Goal: Information Seeking & Learning: Find specific fact

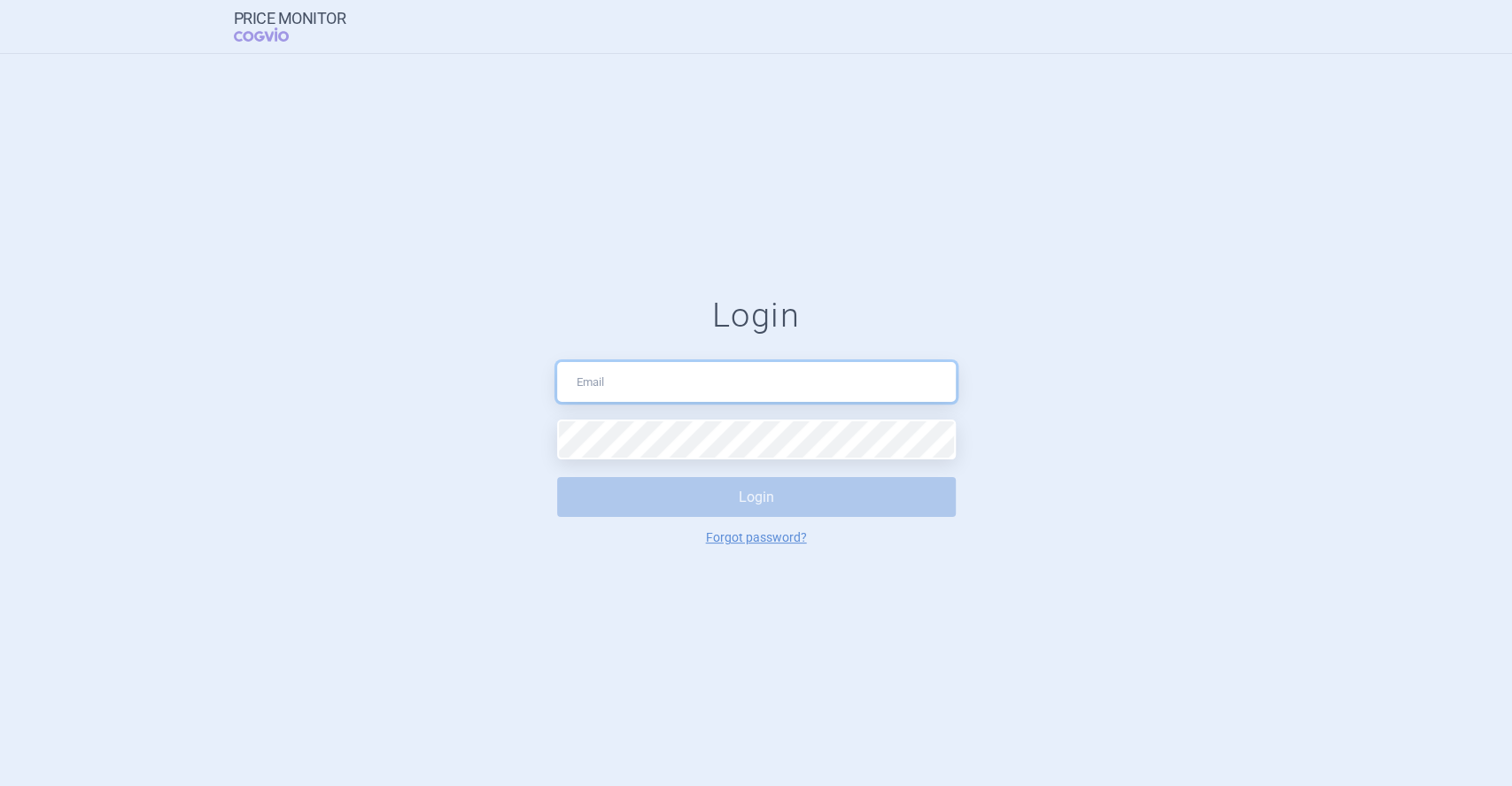
type input "[PERSON_NAME][EMAIL_ADDRESS][PERSON_NAME][DOMAIN_NAME]"
click at [711, 494] on button "Login" at bounding box center [756, 497] width 398 height 40
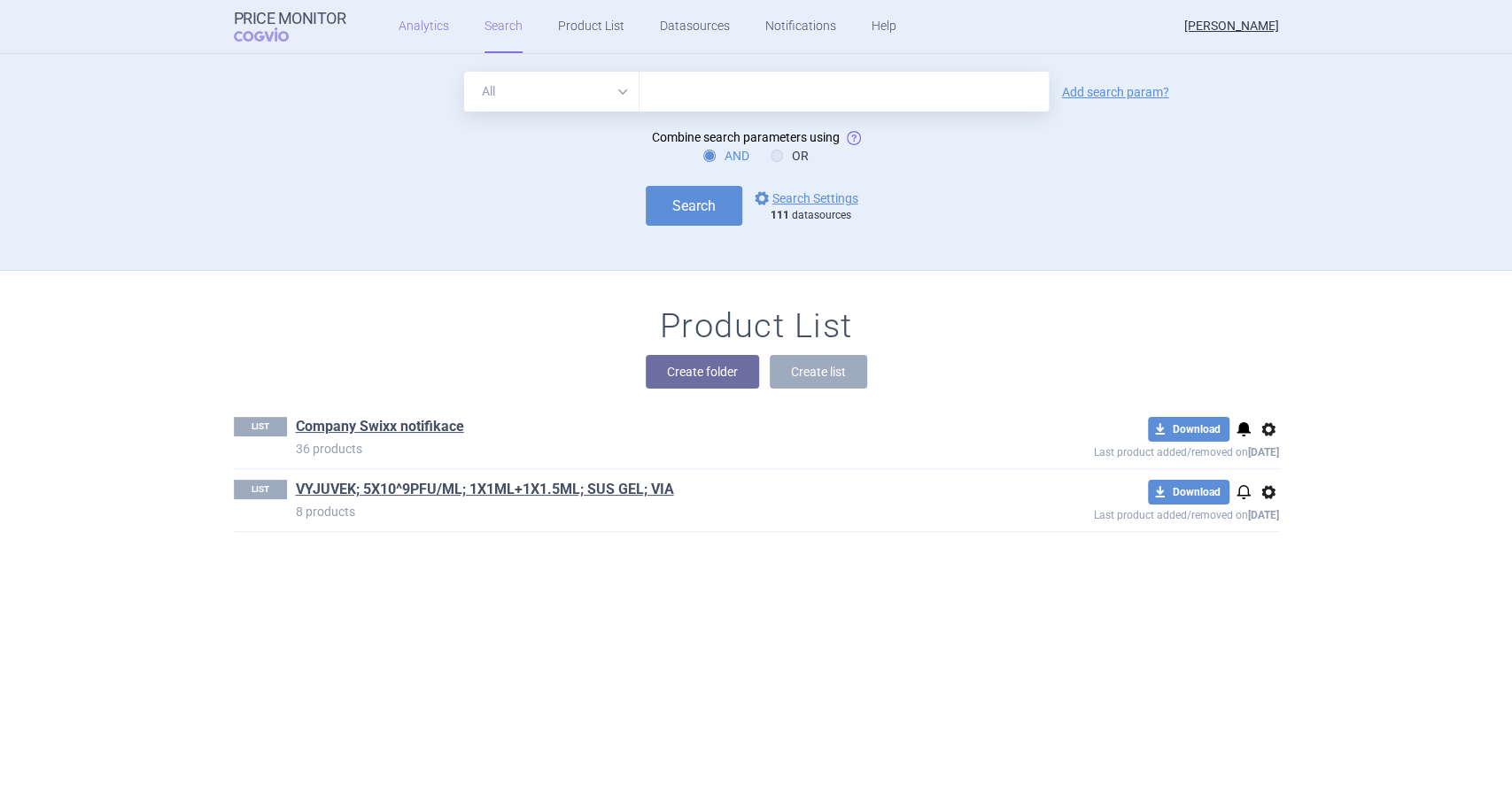
click at [407, 22] on link "Analytics" at bounding box center [423, 26] width 50 height 53
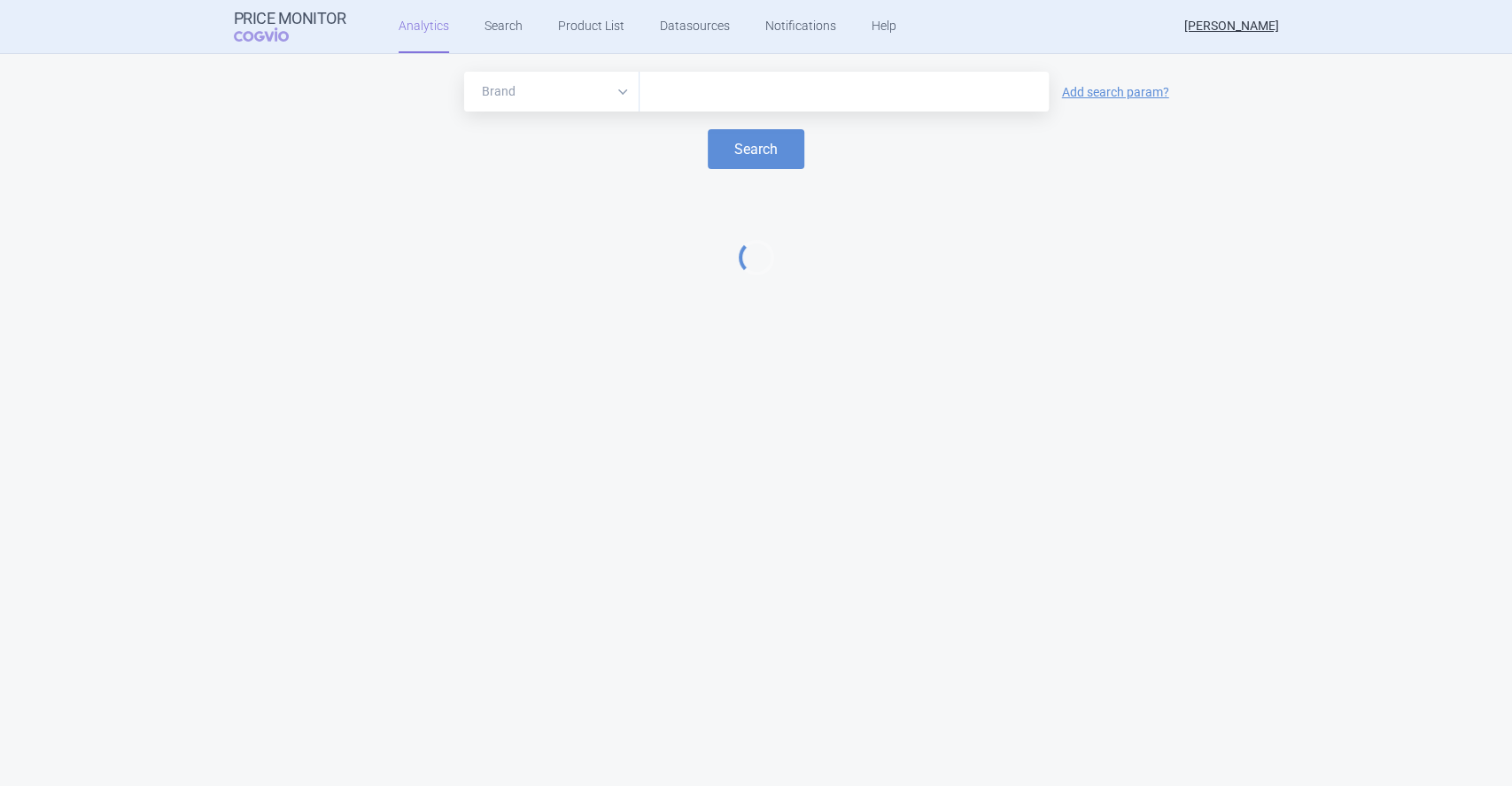
click at [708, 84] on input "text" at bounding box center [844, 91] width 392 height 23
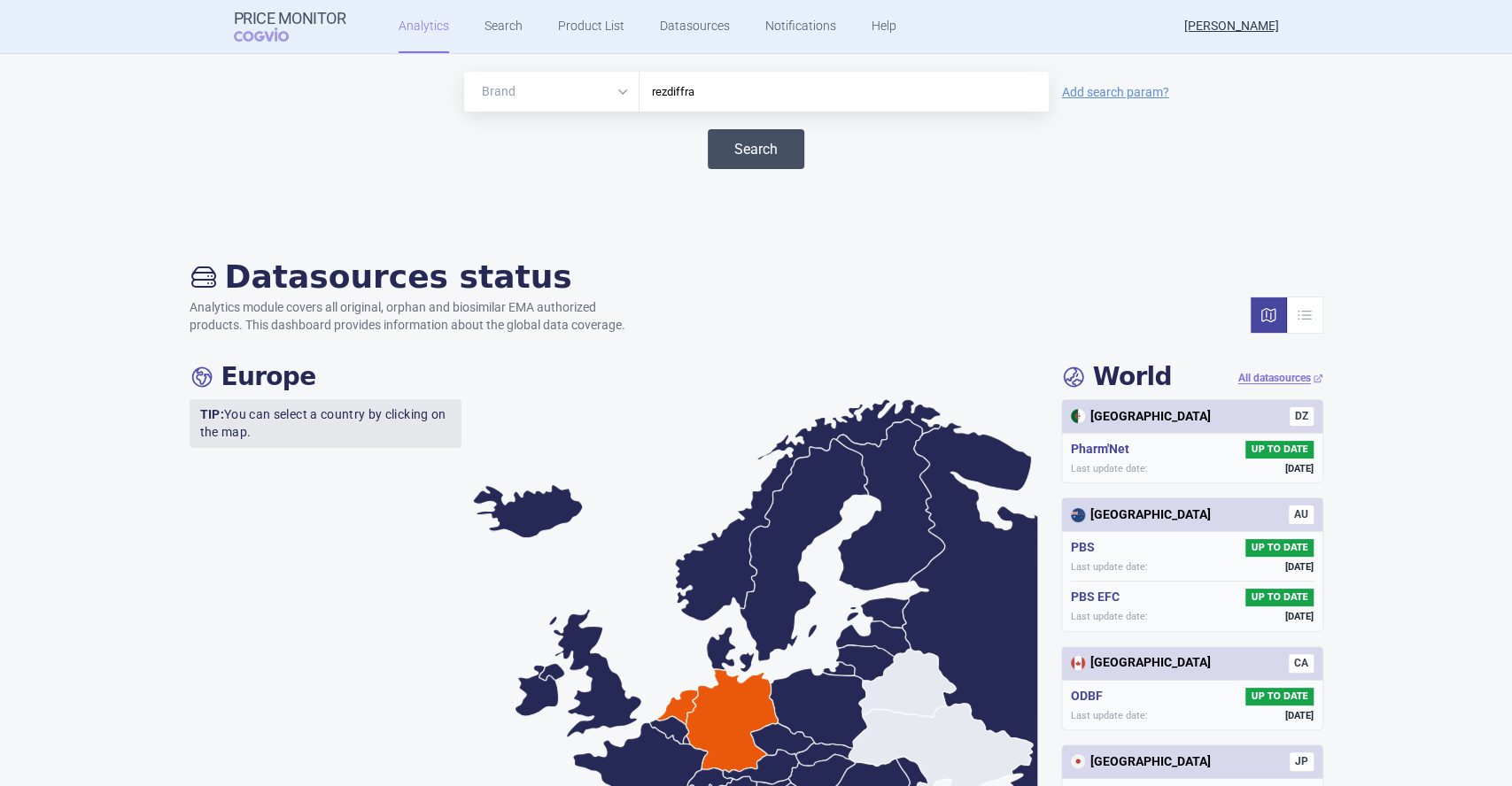
click at [747, 143] on button "Search" at bounding box center [756, 149] width 96 height 40
click at [740, 155] on button "Search" at bounding box center [756, 149] width 96 height 40
drag, startPoint x: 727, startPoint y: 96, endPoint x: 581, endPoint y: 88, distance: 146.2
click at [581, 88] on div "Brand ATC/Active substance Therapeutic area rezdiffra" at bounding box center [756, 91] width 585 height 40
type input "rezdiffra"
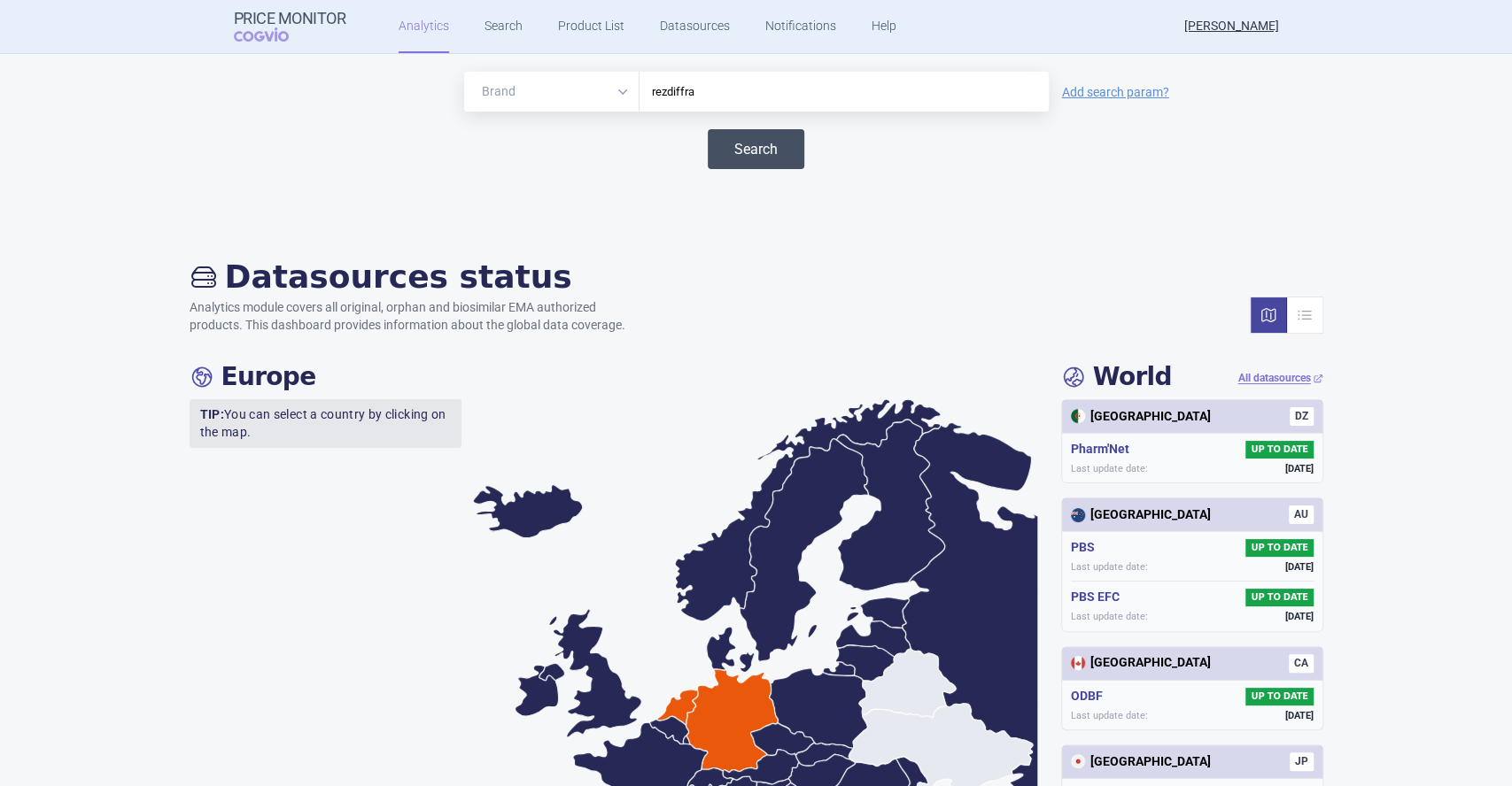
click at [732, 139] on button "Search" at bounding box center [756, 149] width 96 height 40
click at [735, 147] on button "Search" at bounding box center [756, 149] width 96 height 40
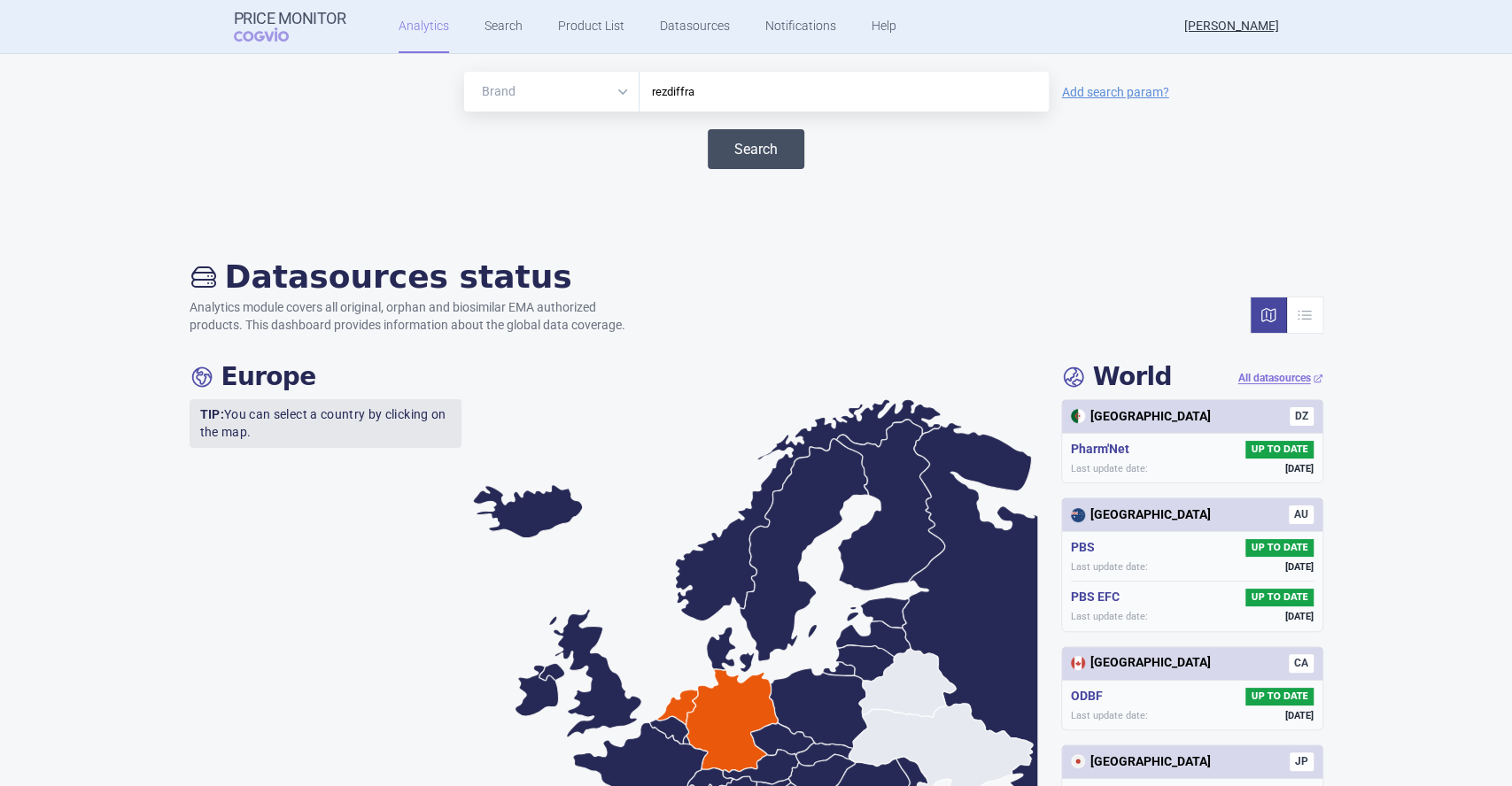
click at [735, 147] on button "Search" at bounding box center [756, 149] width 96 height 40
click at [497, 23] on link "Search" at bounding box center [503, 26] width 38 height 53
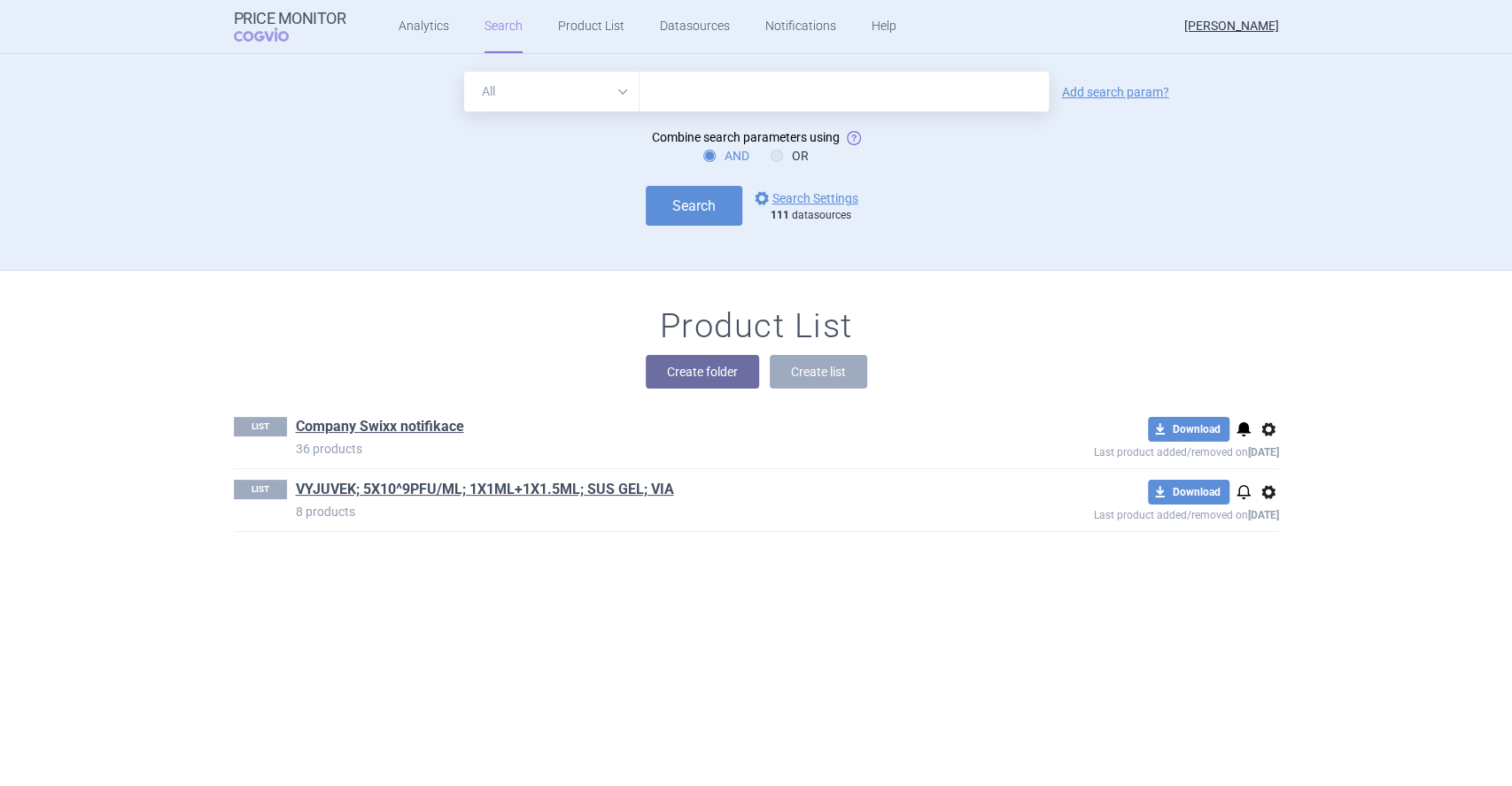
click at [735, 92] on input "text" at bounding box center [844, 91] width 409 height 40
type input "rezdiffra"
click at [675, 201] on button "Search" at bounding box center [693, 205] width 96 height 40
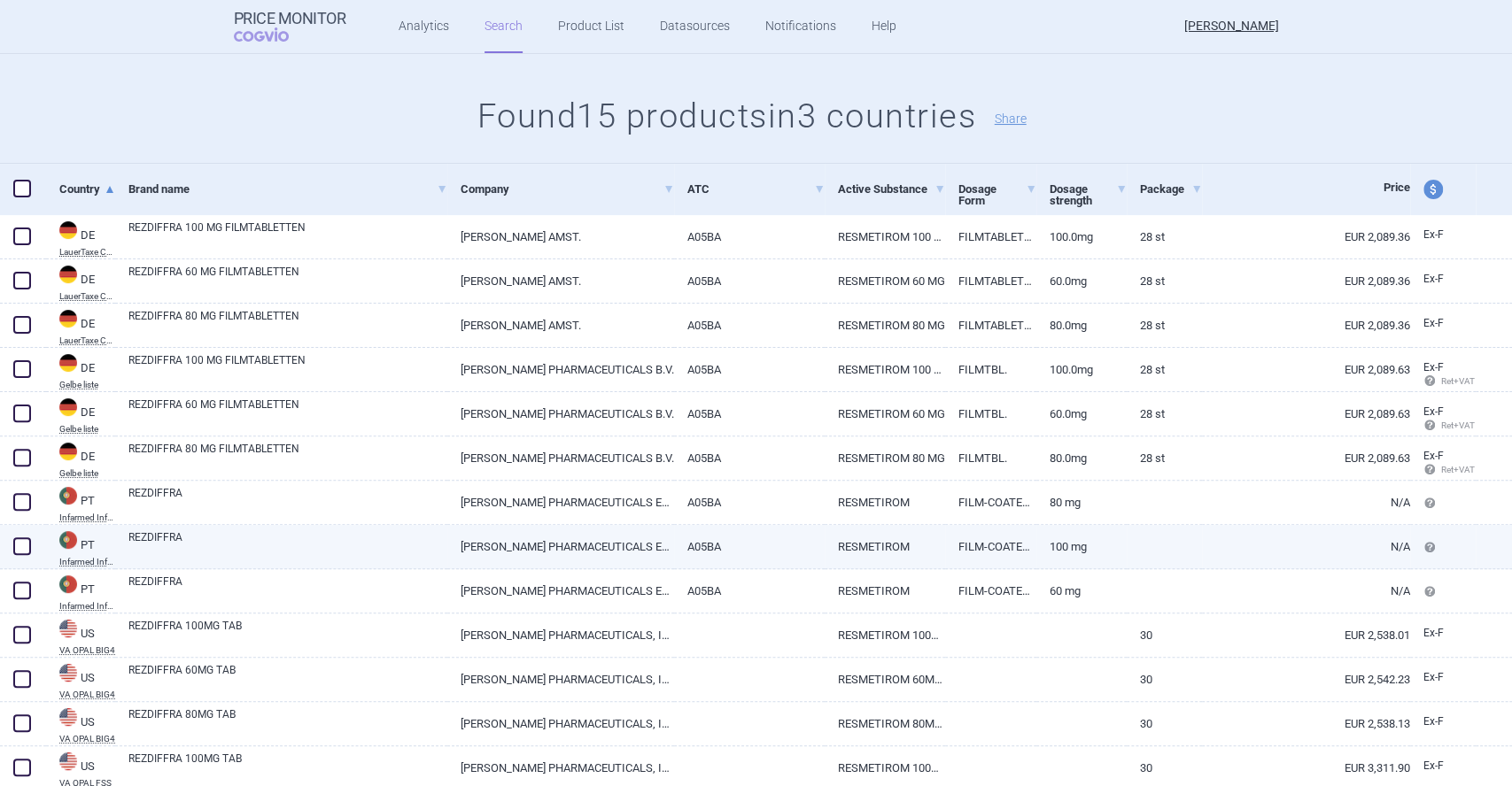
scroll to position [163, 0]
